Goal: Information Seeking & Learning: Understand process/instructions

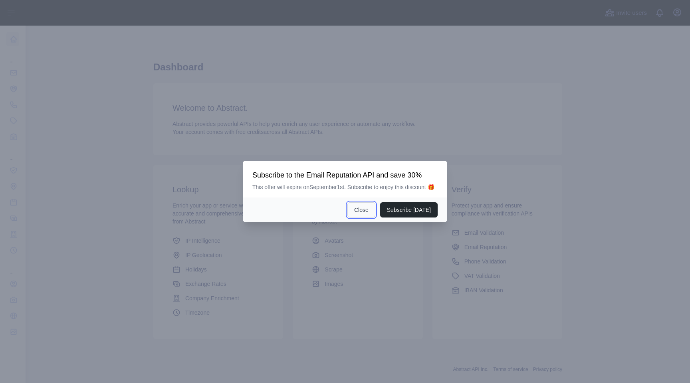
click at [372, 217] on button "Close" at bounding box center [362, 209] width 28 height 15
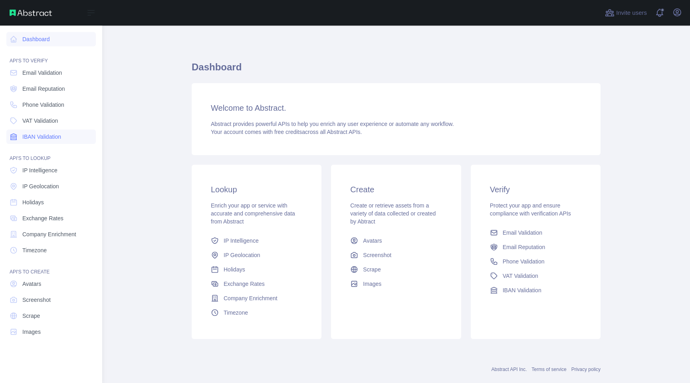
click at [53, 134] on span "IBAN Validation" at bounding box center [41, 137] width 39 height 8
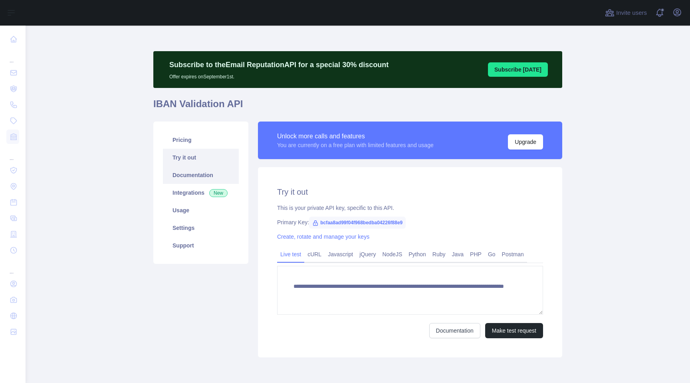
click at [213, 180] on link "Documentation" at bounding box center [201, 175] width 76 height 18
click at [246, 99] on h1 "IBAN Validation API" at bounding box center [357, 106] width 409 height 19
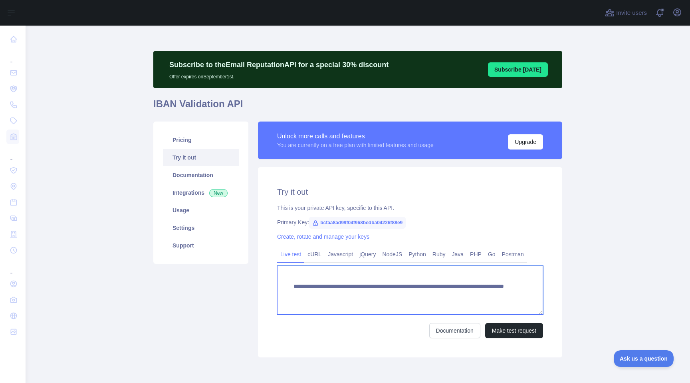
click at [329, 288] on textarea "**********" at bounding box center [410, 290] width 266 height 49
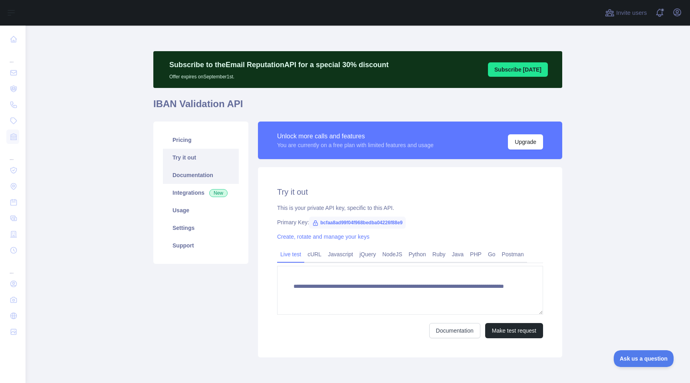
click at [203, 177] on link "Documentation" at bounding box center [201, 175] width 76 height 18
